Goal: Task Accomplishment & Management: Complete application form

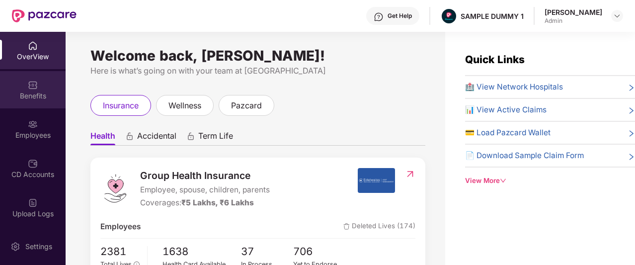
click at [28, 88] on img at bounding box center [33, 85] width 10 height 10
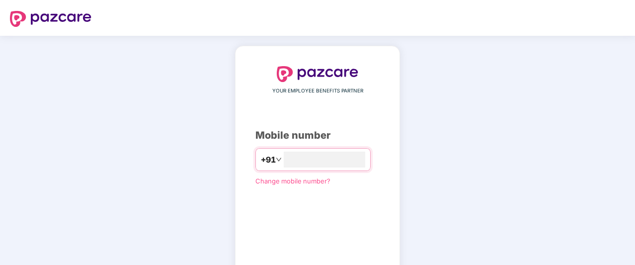
type input "**********"
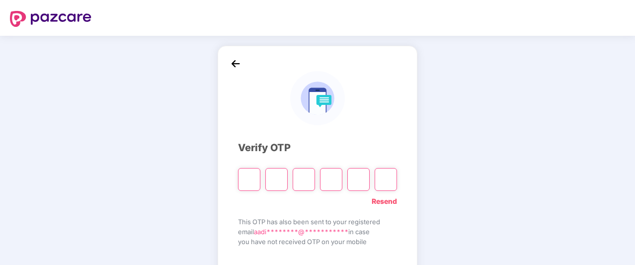
type input "*"
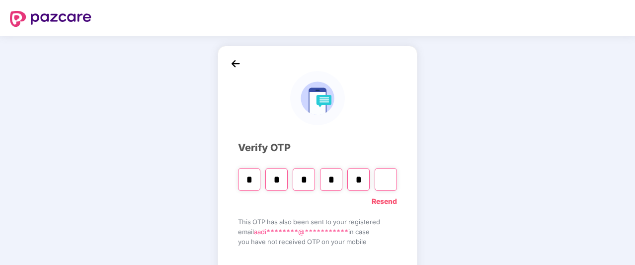
type input "*"
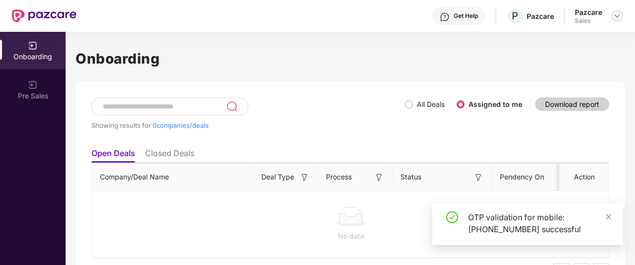
click at [618, 16] on img at bounding box center [617, 16] width 8 height 8
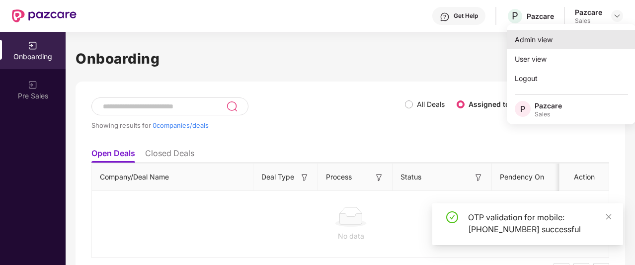
click at [542, 41] on div "Admin view" at bounding box center [571, 39] width 129 height 19
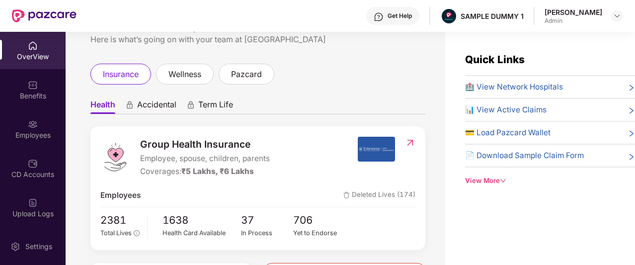
scroll to position [29, 0]
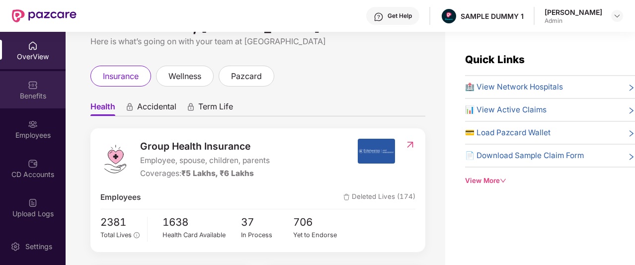
click at [27, 101] on div "Benefits" at bounding box center [33, 89] width 66 height 37
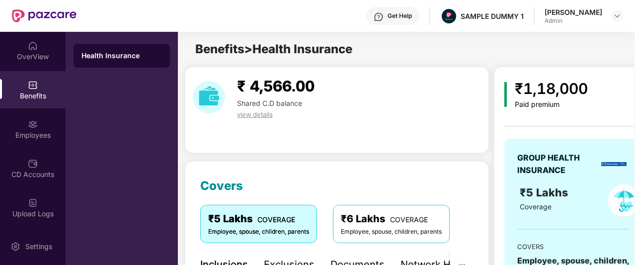
scroll to position [158, 0]
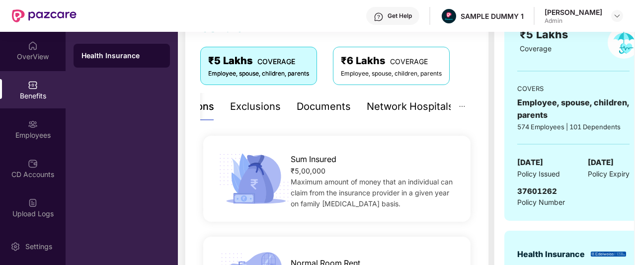
click at [422, 109] on div "Network Hospitals" at bounding box center [410, 106] width 87 height 15
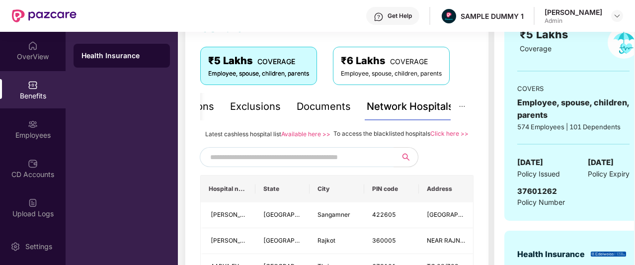
click at [336, 165] on input "text" at bounding box center [295, 157] width 170 height 15
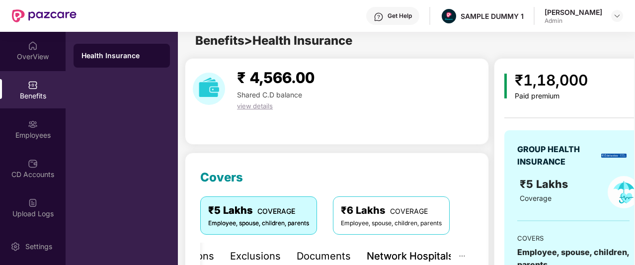
scroll to position [0, 0]
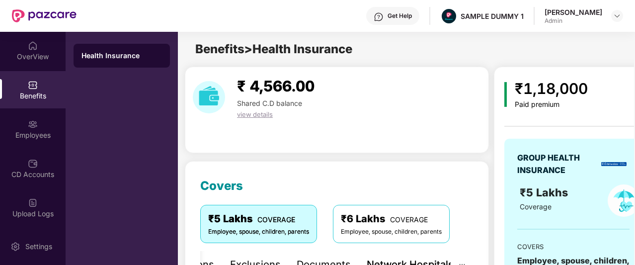
click at [384, 17] on img at bounding box center [379, 17] width 10 height 10
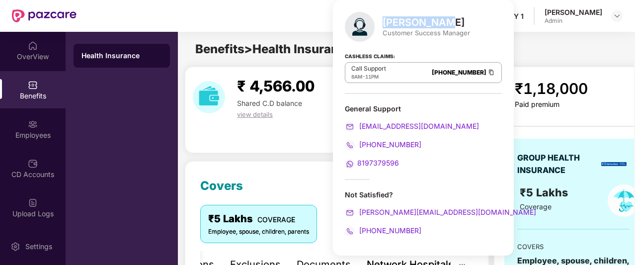
drag, startPoint x: 439, startPoint y: 22, endPoint x: 386, endPoint y: 27, distance: 53.9
click at [386, 27] on div "[PERSON_NAME]" at bounding box center [426, 22] width 87 height 12
click at [450, 55] on div "Cashless Claims: Call Support 8AM - 11PM [PHONE_NUMBER]" at bounding box center [423, 69] width 157 height 50
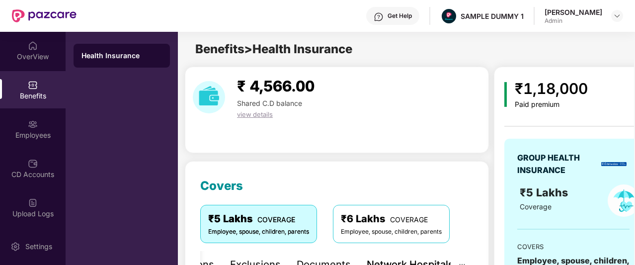
click at [503, 55] on div "Benefits > Health Insurance" at bounding box center [406, 49] width 456 height 19
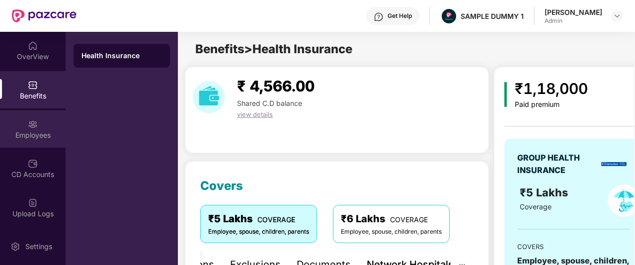
click at [28, 140] on div "Employees" at bounding box center [33, 128] width 66 height 37
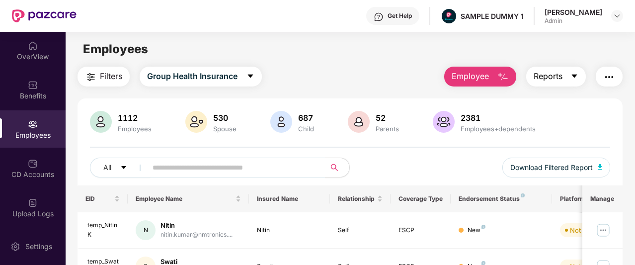
click at [562, 80] on span "Reports" at bounding box center [548, 76] width 29 height 12
click at [400, 63] on main "Employees Filters Group Health Insurance Employee Reports 1112 Employees 530 Sp…" at bounding box center [350, 164] width 569 height 265
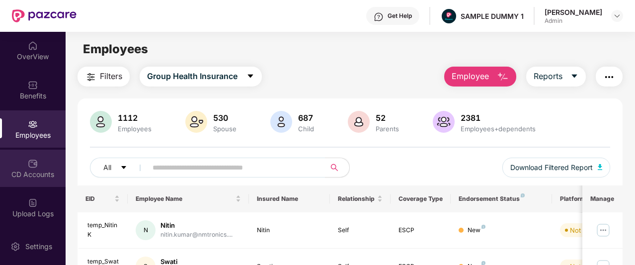
click at [33, 167] on img at bounding box center [33, 164] width 10 height 10
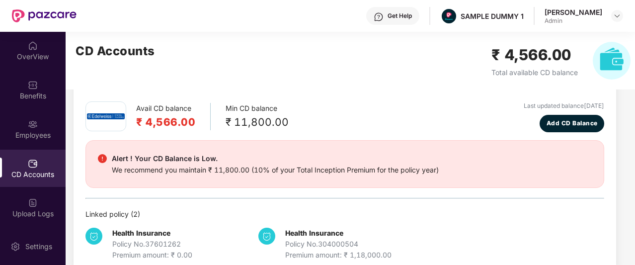
scroll to position [39, 0]
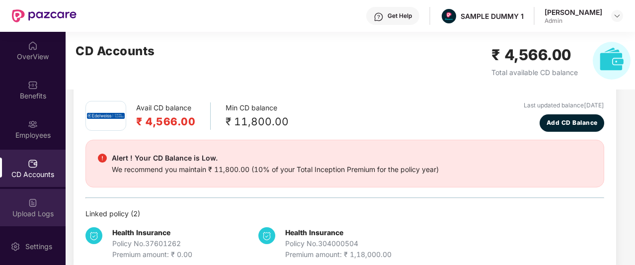
click at [35, 207] on img at bounding box center [33, 203] width 10 height 10
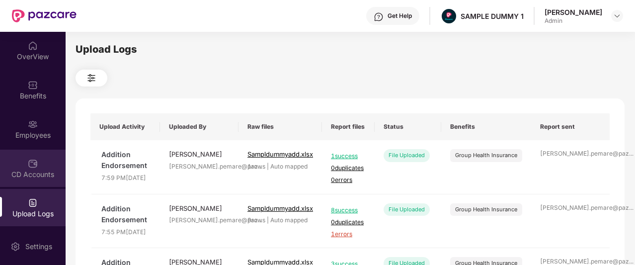
click at [31, 163] on img at bounding box center [33, 164] width 10 height 10
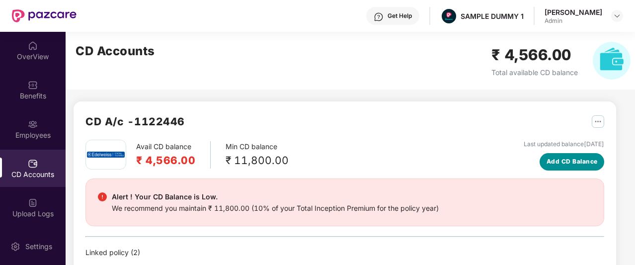
click at [560, 162] on span "Add CD Balance" at bounding box center [572, 161] width 51 height 9
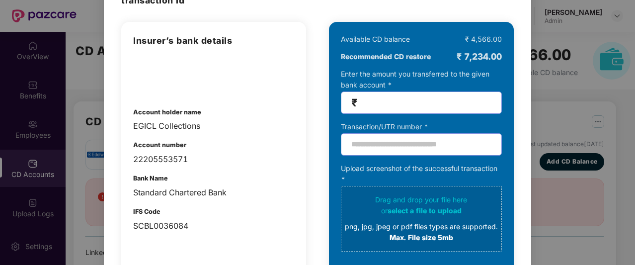
scroll to position [76, 0]
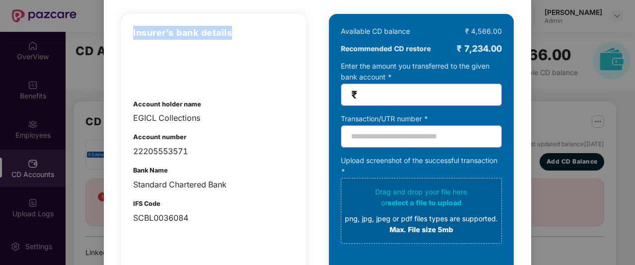
drag, startPoint x: 133, startPoint y: 32, endPoint x: 251, endPoint y: 32, distance: 118.3
click at [251, 32] on h3 "Insurer’s bank details" at bounding box center [213, 33] width 161 height 14
click at [251, 34] on h3 "Insurer’s bank details" at bounding box center [213, 33] width 161 height 14
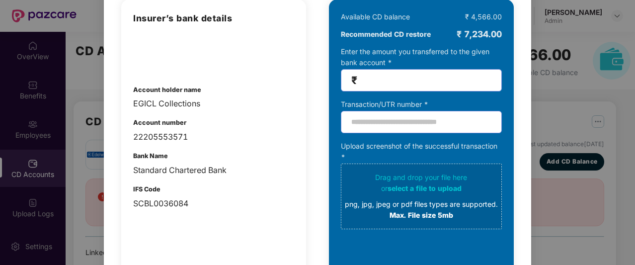
scroll to position [90, 0]
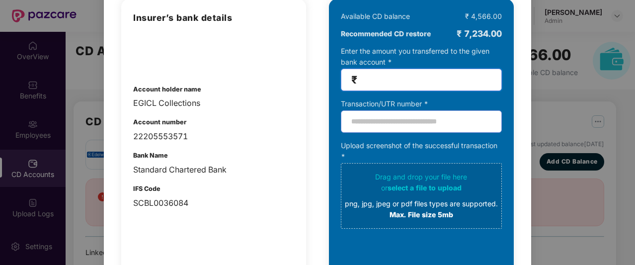
click at [367, 84] on input "number" at bounding box center [425, 79] width 132 height 11
click at [386, 120] on input "text" at bounding box center [421, 121] width 161 height 22
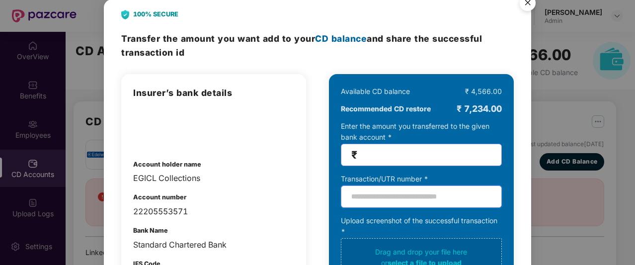
scroll to position [15, 0]
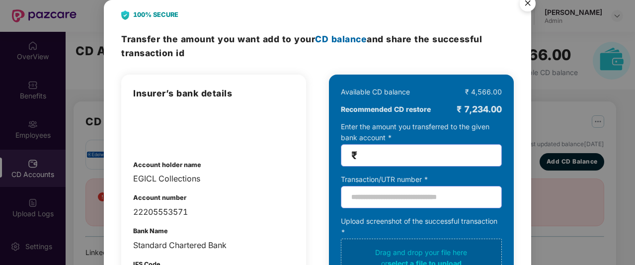
click at [525, 9] on img "Close" at bounding box center [528, 5] width 28 height 28
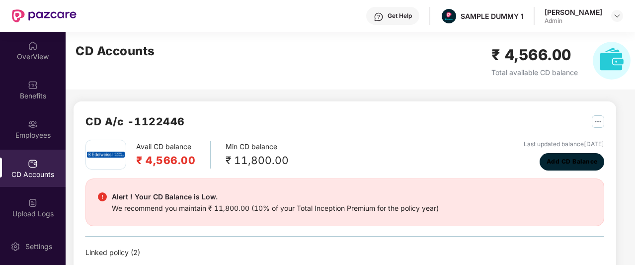
scroll to position [57, 0]
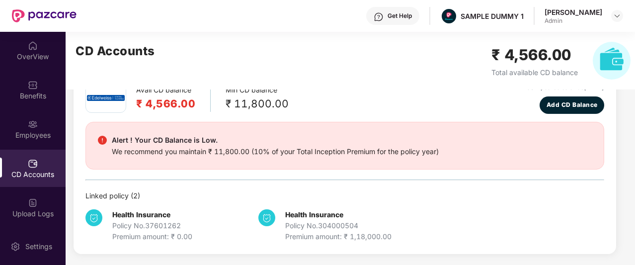
click at [390, 152] on div "We recommend you maintain ₹ 11,800.00 (10% of your Total Inception Premium for …" at bounding box center [275, 151] width 327 height 11
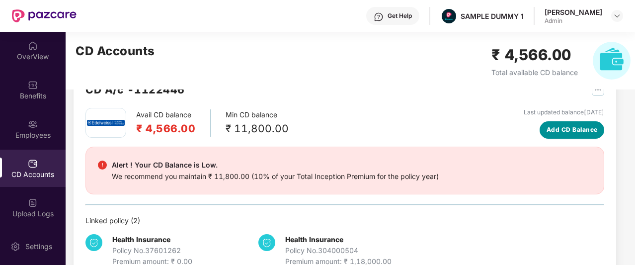
click at [548, 136] on button "Add CD Balance" at bounding box center [572, 129] width 65 height 17
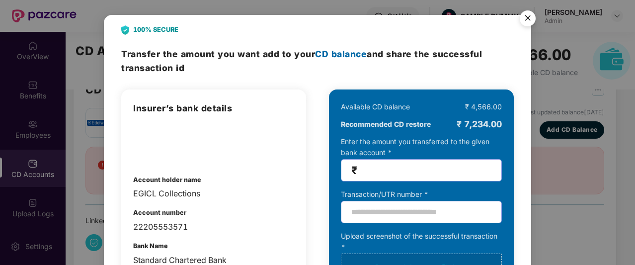
scroll to position [144, 0]
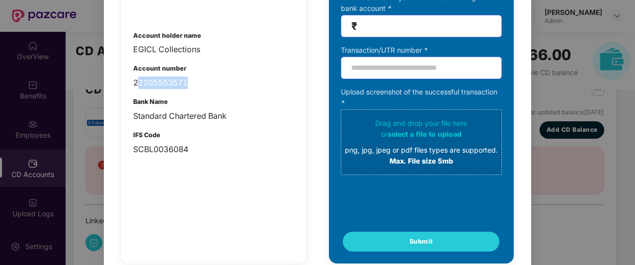
drag, startPoint x: 139, startPoint y: 80, endPoint x: 217, endPoint y: 74, distance: 77.8
click at [217, 74] on div "Account number 22205553571" at bounding box center [213, 76] width 161 height 25
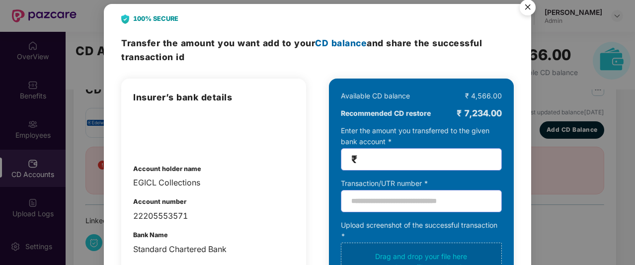
scroll to position [8, 0]
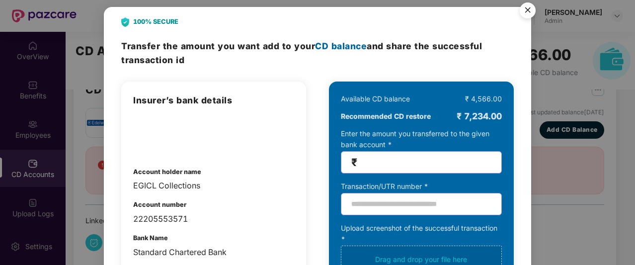
click at [529, 9] on img "Close" at bounding box center [528, 12] width 28 height 28
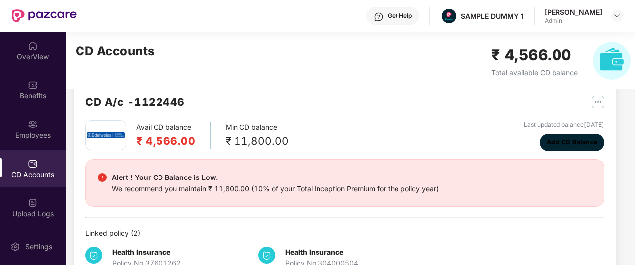
scroll to position [20, 0]
click at [341, 170] on div "Alert ! Your CD Balance is Low. We recommend you maintain ₹ 11,800.00 (10% of y…" at bounding box center [344, 183] width 519 height 48
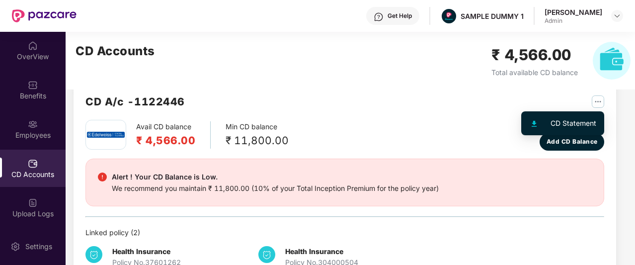
click at [601, 103] on img "button" at bounding box center [598, 101] width 12 height 12
click at [597, 101] on img "button" at bounding box center [598, 101] width 12 height 12
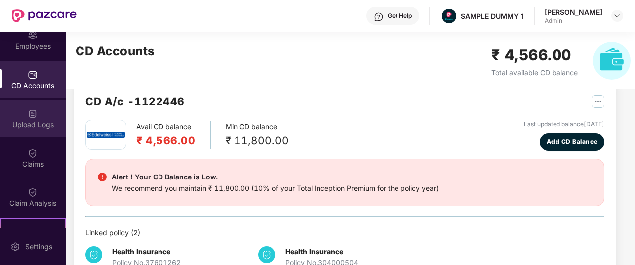
scroll to position [89, 0]
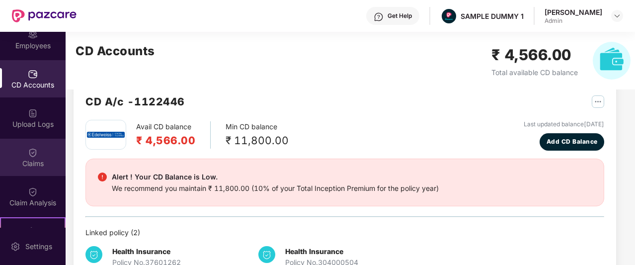
click at [31, 165] on div "Claims" at bounding box center [33, 164] width 66 height 10
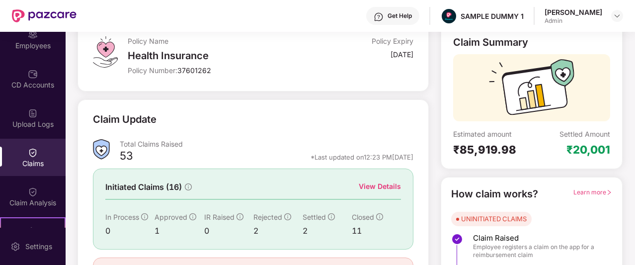
scroll to position [123, 0]
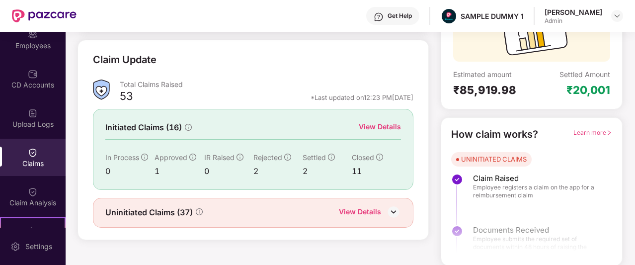
click at [380, 121] on div "View Details" at bounding box center [380, 126] width 42 height 11
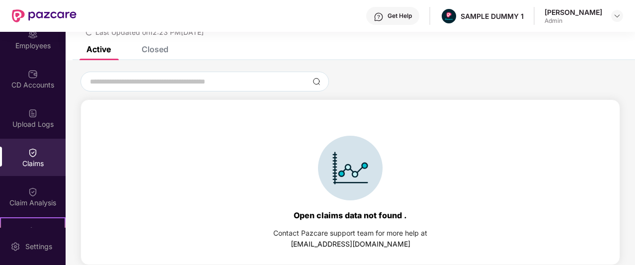
scroll to position [15, 0]
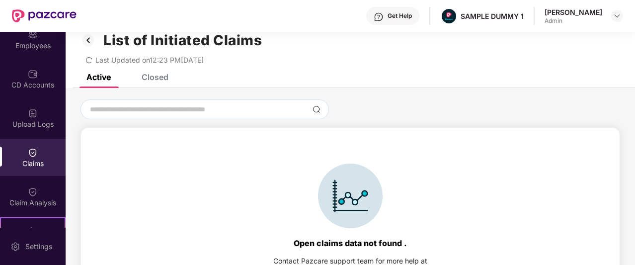
click at [149, 84] on div "Closed" at bounding box center [148, 77] width 42 height 22
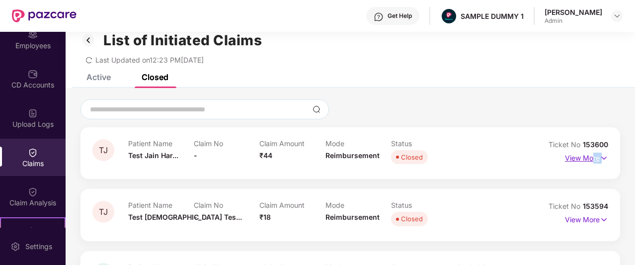
drag, startPoint x: 597, startPoint y: 164, endPoint x: 590, endPoint y: 162, distance: 7.1
click at [590, 162] on div "View More" at bounding box center [586, 158] width 43 height 16
click at [590, 162] on p "View More" at bounding box center [586, 156] width 43 height 13
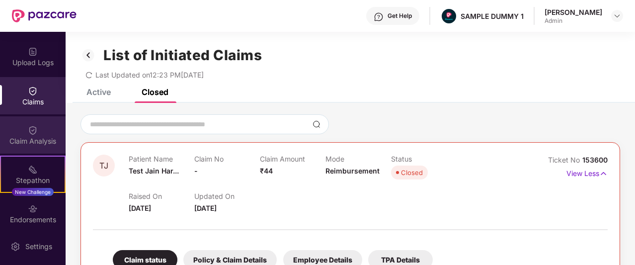
scroll to position [181, 0]
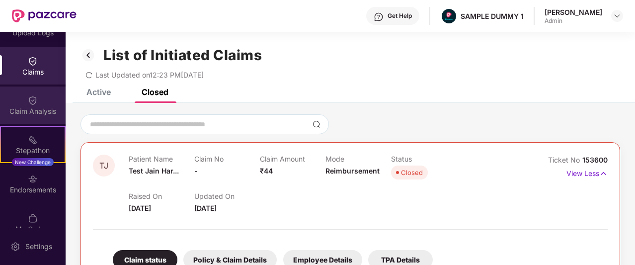
click at [30, 114] on div "Claim Analysis" at bounding box center [33, 111] width 66 height 10
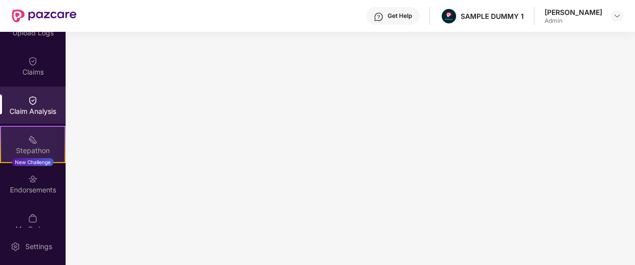
click at [38, 151] on div "Stepathon" at bounding box center [33, 151] width 64 height 10
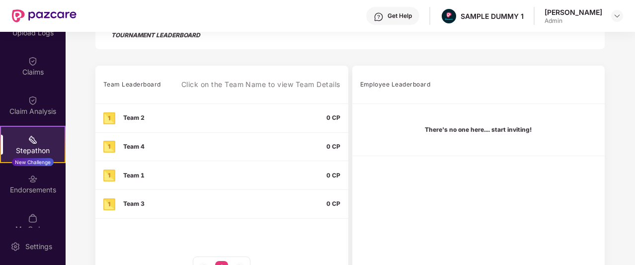
scroll to position [275, 0]
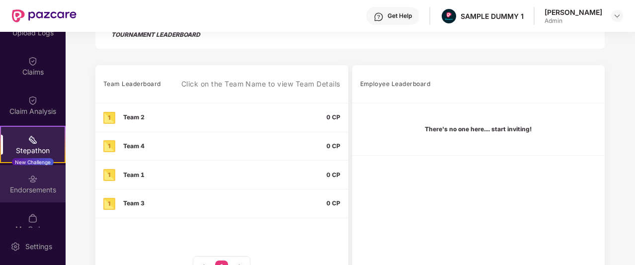
click at [43, 188] on div "Endorsements" at bounding box center [33, 190] width 66 height 10
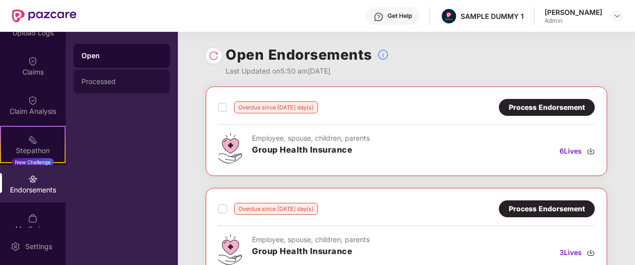
click at [130, 85] on div "Processed" at bounding box center [122, 82] width 81 height 8
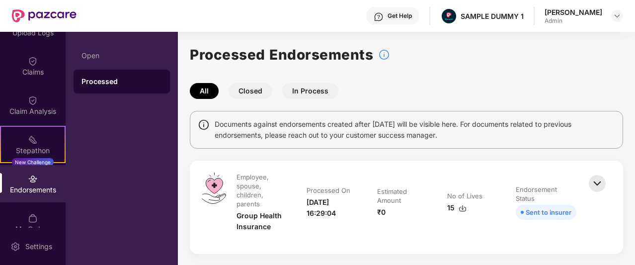
scroll to position [236, 0]
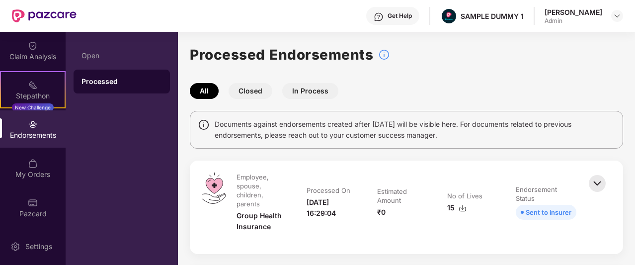
click at [45, 130] on div "Endorsements" at bounding box center [33, 135] width 66 height 10
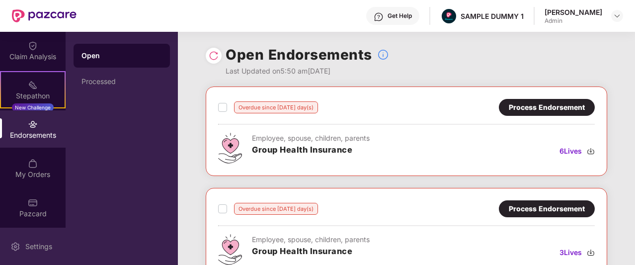
click at [16, 242] on img at bounding box center [15, 247] width 10 height 10
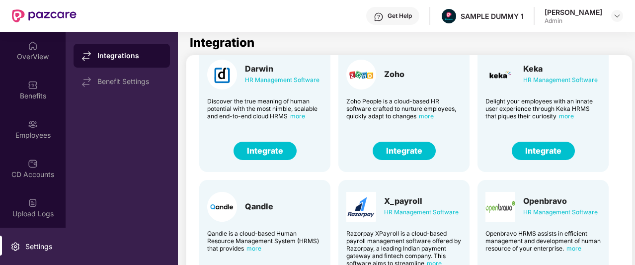
scroll to position [36, 0]
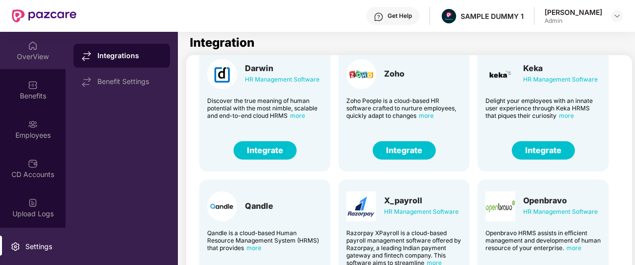
click at [28, 57] on div "OverView" at bounding box center [33, 57] width 66 height 10
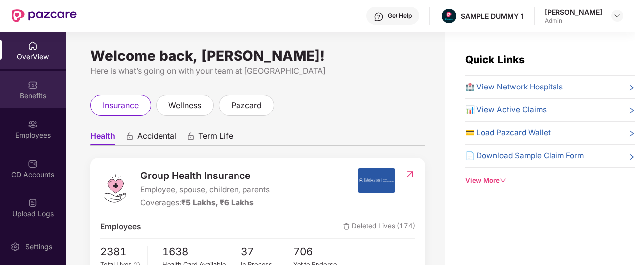
click at [39, 87] on div "Benefits" at bounding box center [33, 89] width 66 height 37
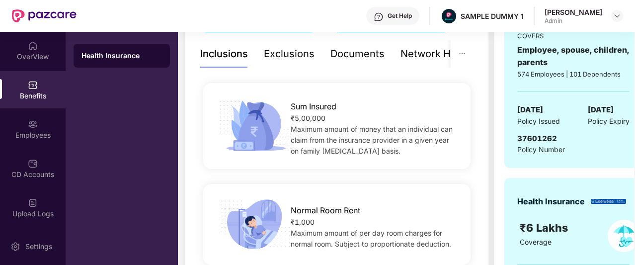
scroll to position [211, 0]
click at [298, 54] on div "Exclusions" at bounding box center [289, 53] width 51 height 15
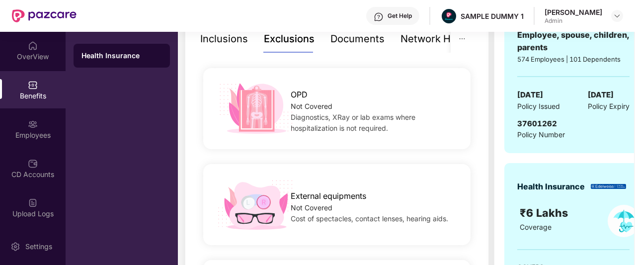
scroll to position [225, 0]
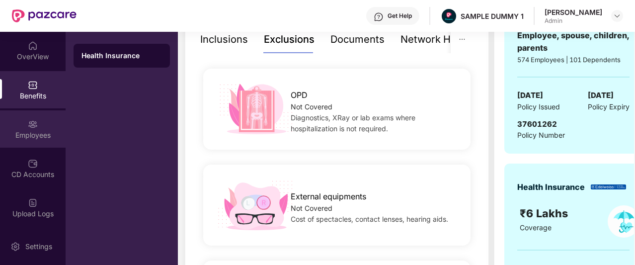
click at [24, 139] on div "Employees" at bounding box center [33, 135] width 66 height 10
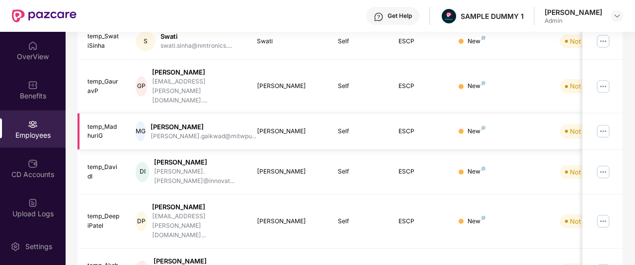
scroll to position [0, 0]
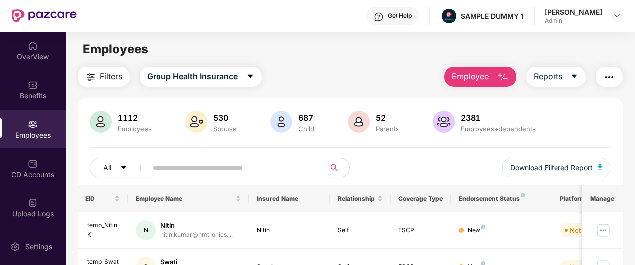
click at [476, 81] on span "Employee" at bounding box center [470, 76] width 37 height 12
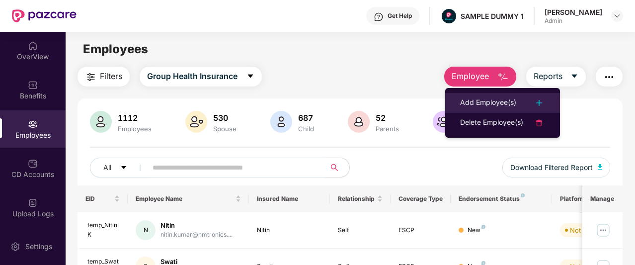
click at [478, 94] on li "Add Employee(s)" at bounding box center [502, 103] width 115 height 20
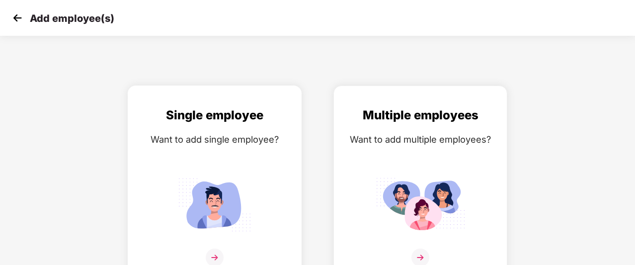
scroll to position [16, 0]
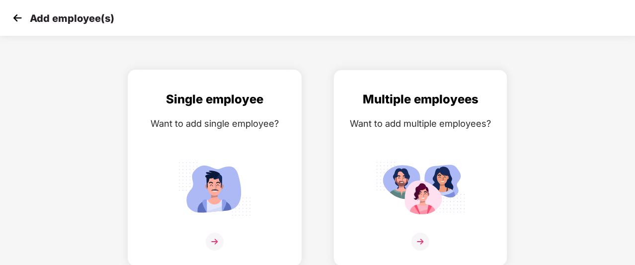
click at [202, 165] on img at bounding box center [214, 189] width 89 height 62
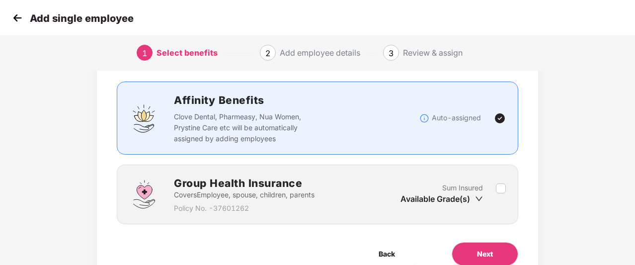
scroll to position [58, 0]
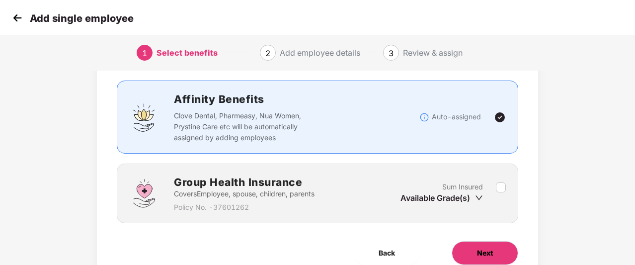
click at [499, 253] on button "Next" at bounding box center [485, 253] width 67 height 24
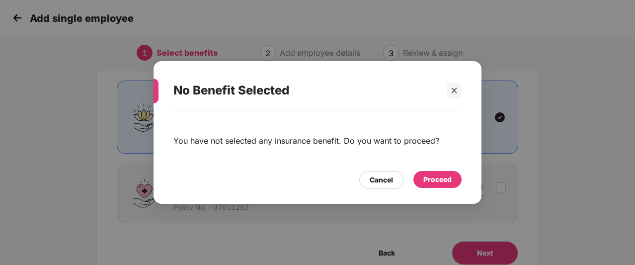
click at [441, 176] on div "Proceed" at bounding box center [437, 179] width 28 height 11
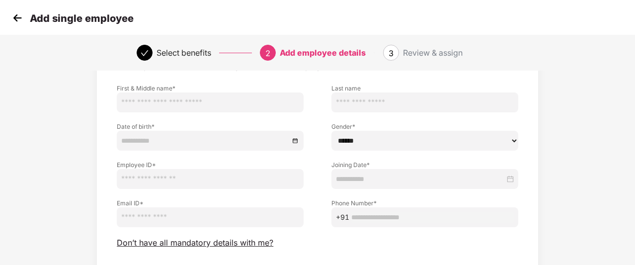
scroll to position [99, 0]
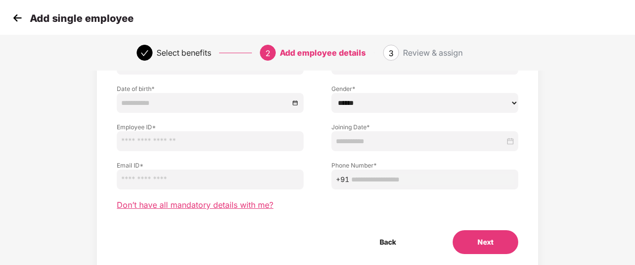
click at [234, 207] on span "Don’t have all mandatory details with me?" at bounding box center [195, 205] width 157 height 10
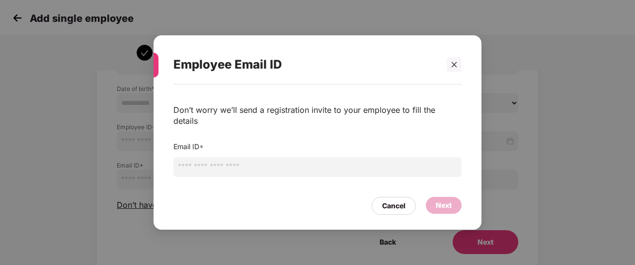
click at [216, 166] on input "email" at bounding box center [317, 167] width 288 height 20
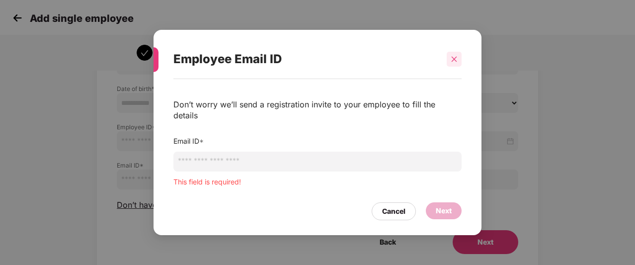
click at [455, 63] on icon "close" at bounding box center [454, 59] width 7 height 7
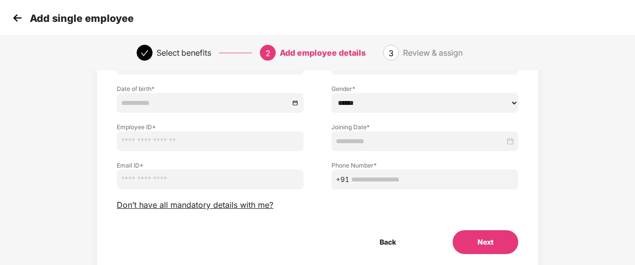
scroll to position [0, 0]
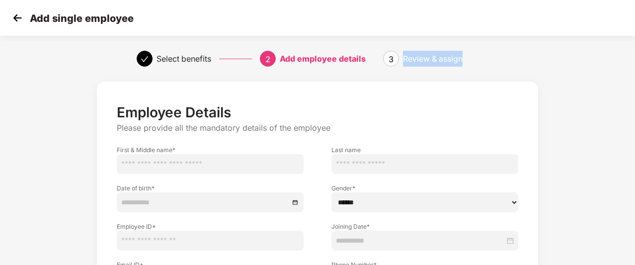
drag, startPoint x: 405, startPoint y: 53, endPoint x: 477, endPoint y: 56, distance: 72.6
click at [477, 56] on div "Review & assign" at bounding box center [450, 59] width 95 height 16
click at [14, 19] on img at bounding box center [17, 17] width 15 height 15
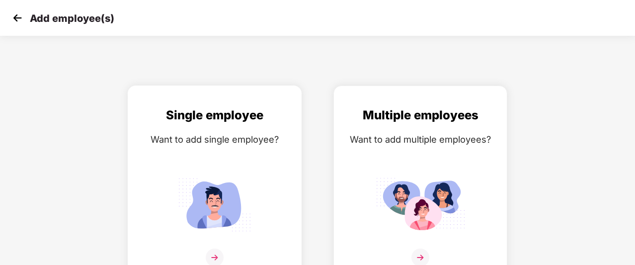
scroll to position [16, 0]
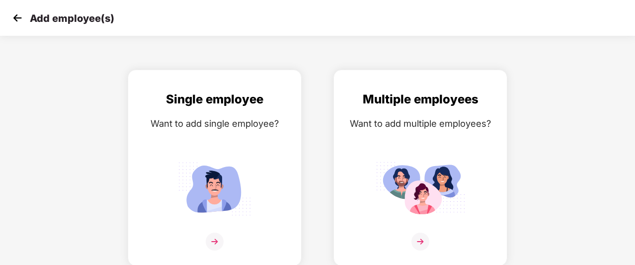
click at [18, 21] on img at bounding box center [17, 17] width 15 height 15
